Goal: Task Accomplishment & Management: Use online tool/utility

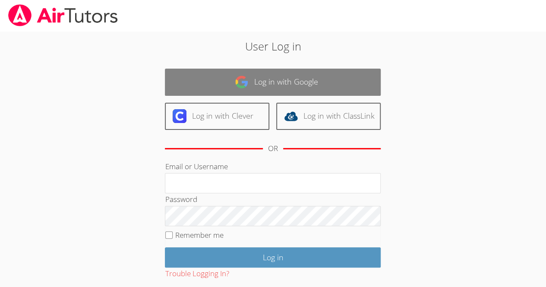
click at [278, 82] on link "Log in with Google" at bounding box center [273, 82] width 216 height 27
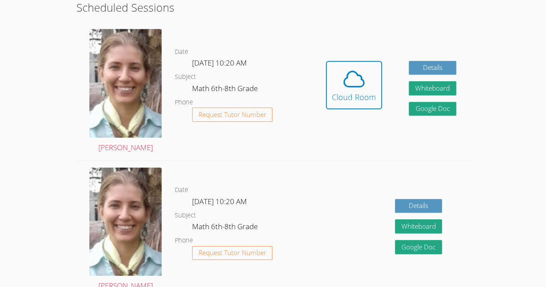
scroll to position [231, 0]
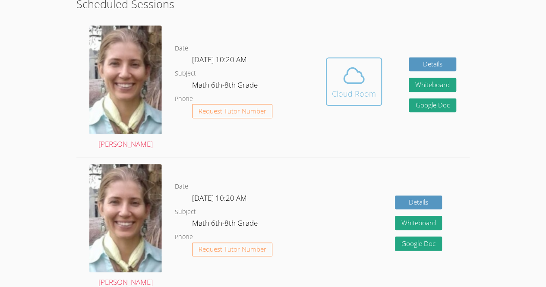
click at [368, 80] on span at bounding box center [354, 75] width 44 height 24
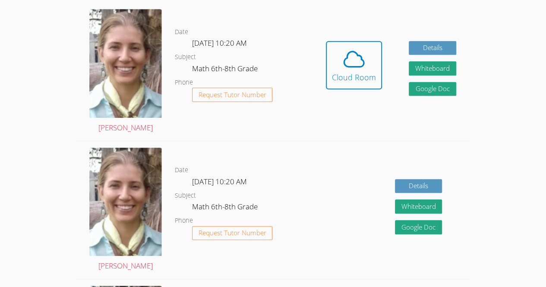
scroll to position [248, 0]
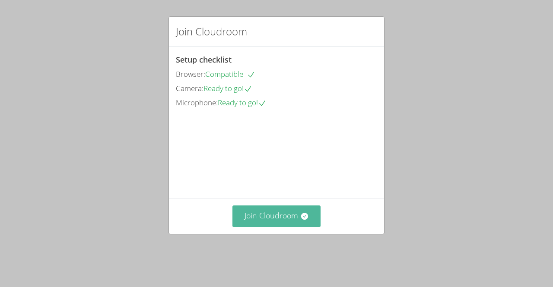
click at [298, 227] on button "Join Cloudroom" at bounding box center [276, 216] width 89 height 21
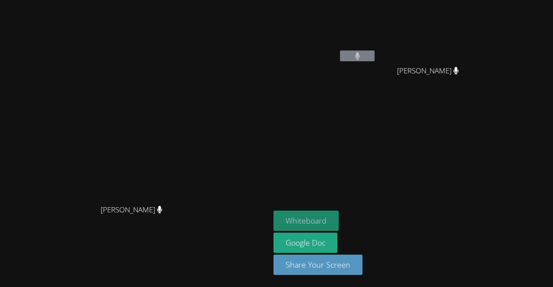
click at [339, 219] on button "Whiteboard" at bounding box center [305, 221] width 65 height 20
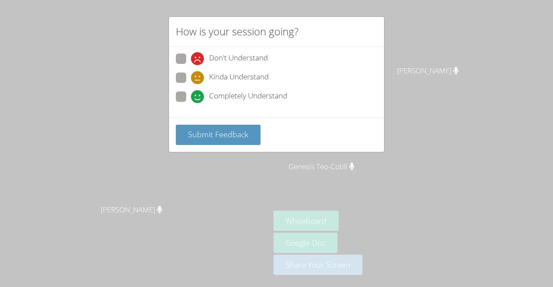
click at [223, 82] on span "Kinda Understand" at bounding box center [239, 77] width 60 height 13
click at [198, 80] on input "Kinda Understand" at bounding box center [194, 76] width 7 height 7
radio input "true"
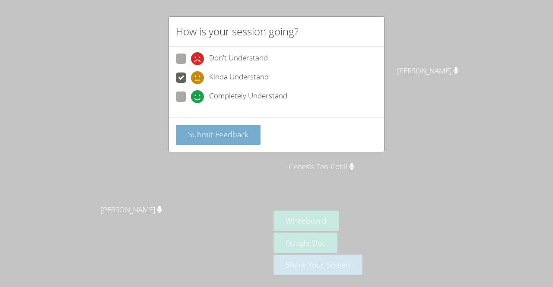
click at [222, 137] on span "Submit Feedback" at bounding box center [218, 134] width 60 height 10
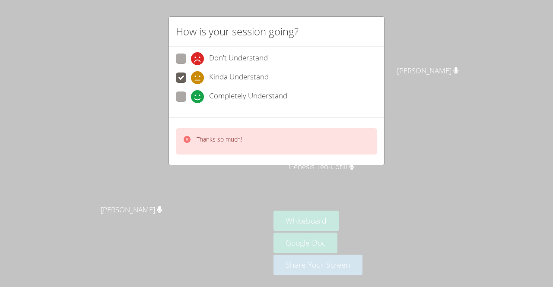
click at [229, 93] on span "Completely Understand" at bounding box center [248, 96] width 78 height 13
click at [198, 93] on input "Completely Understand" at bounding box center [194, 95] width 7 height 7
radio input "true"
click at [223, 138] on p "Thanks so much!" at bounding box center [219, 139] width 45 height 9
click at [194, 138] on div "Thanks so much!" at bounding box center [212, 141] width 59 height 13
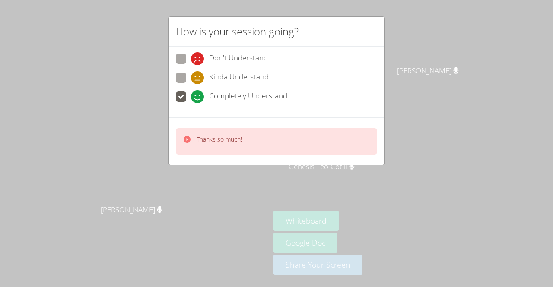
click at [183, 135] on icon at bounding box center [187, 139] width 9 height 9
